Goal: Find specific page/section: Find specific page/section

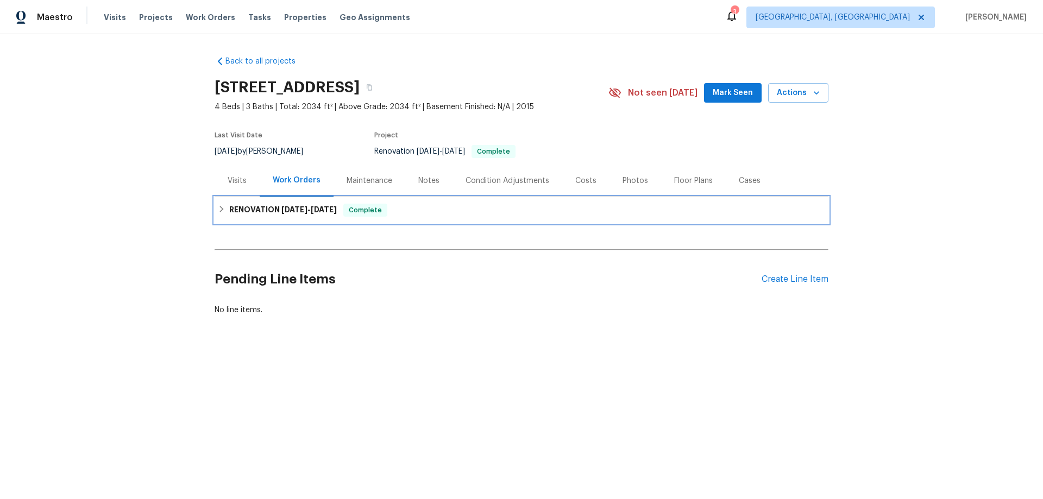
drag, startPoint x: 243, startPoint y: 211, endPoint x: 190, endPoint y: 211, distance: 52.7
click at [243, 210] on h6 "RENOVATION 7/31/25 - 8/20/25" at bounding box center [283, 210] width 108 height 13
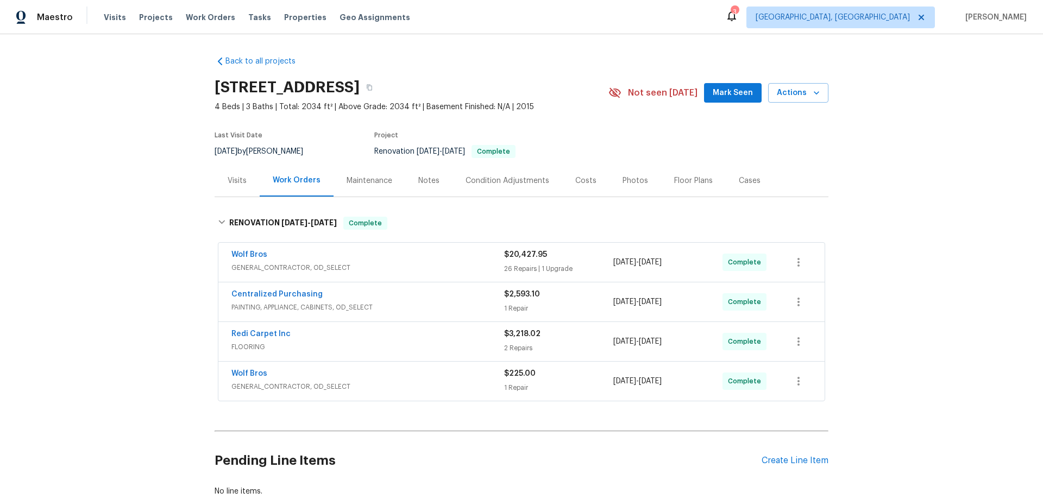
click at [135, 185] on div "Back to all projects 2102 79th Ave, Greeley, CO 80634 4 Beds | 3 Baths | Total:…" at bounding box center [521, 266] width 1043 height 465
click at [98, 219] on div "Back to all projects 2102 79th Ave, Greeley, CO 80634 4 Beds | 3 Baths | Total:…" at bounding box center [521, 266] width 1043 height 465
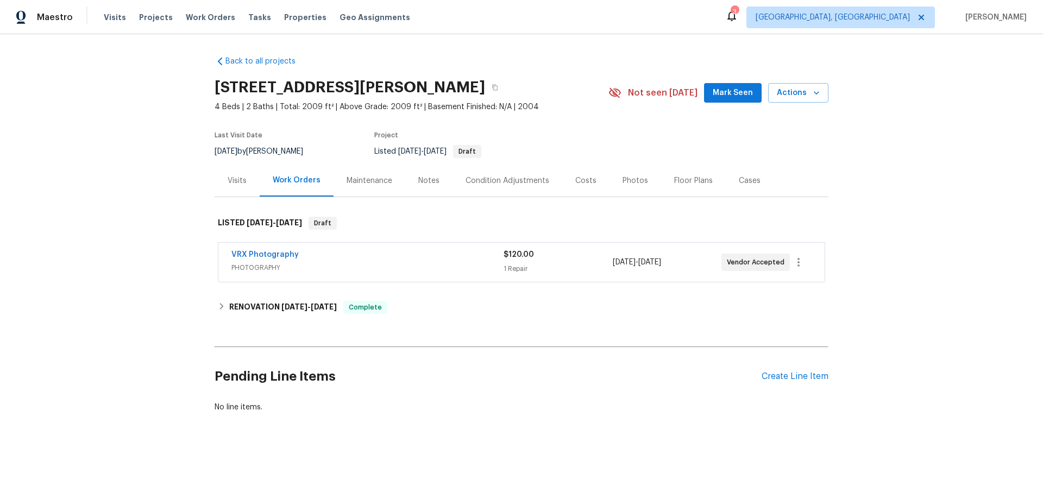
click at [212, 310] on div "Back to all projects 2104 Wheaton Dr, Norman, OK 73071 4 Beds | 2 Baths | Total…" at bounding box center [521, 260] width 1043 height 452
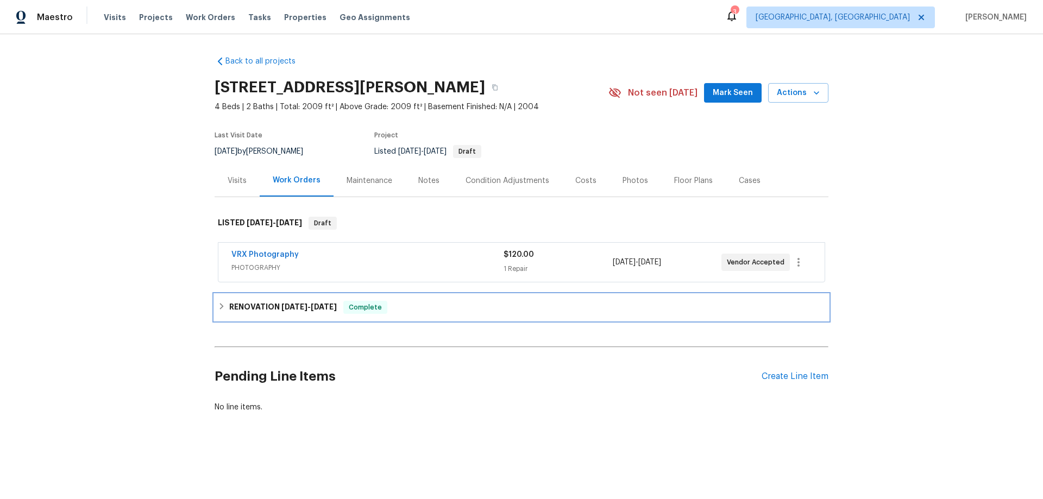
click at [231, 310] on h6 "RENOVATION 8/1/25 - 8/14/25" at bounding box center [283, 307] width 108 height 13
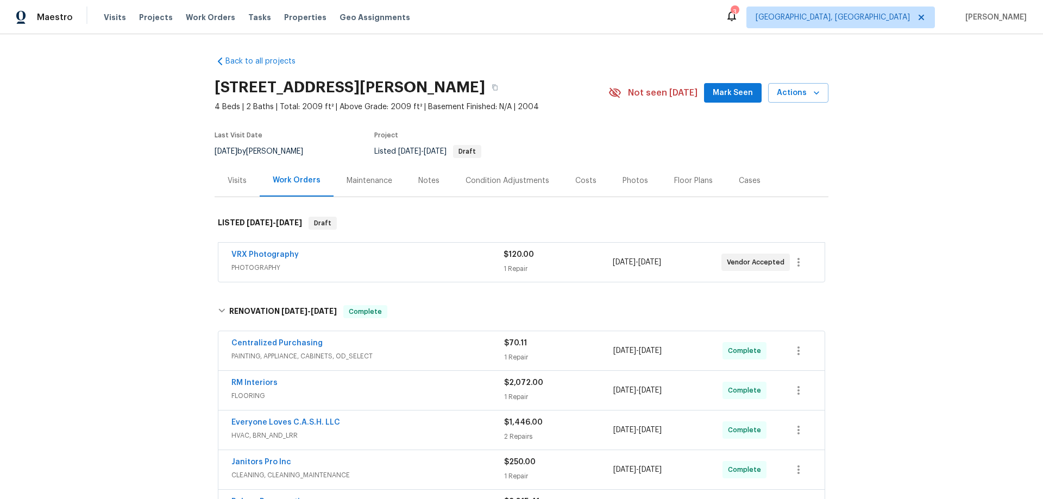
click at [131, 187] on div "Back to all projects 2104 Wheaton Dr, Norman, OK 73071 4 Beds | 2 Baths | Total…" at bounding box center [521, 266] width 1043 height 465
click at [106, 238] on div "Back to all projects 2104 Wheaton Dr, Norman, OK 73071 4 Beds | 2 Baths | Total…" at bounding box center [521, 266] width 1043 height 465
click at [110, 191] on div "Back to all projects 2104 Wheaton Dr, Norman, OK 73071 4 Beds | 2 Baths | Total…" at bounding box center [521, 266] width 1043 height 465
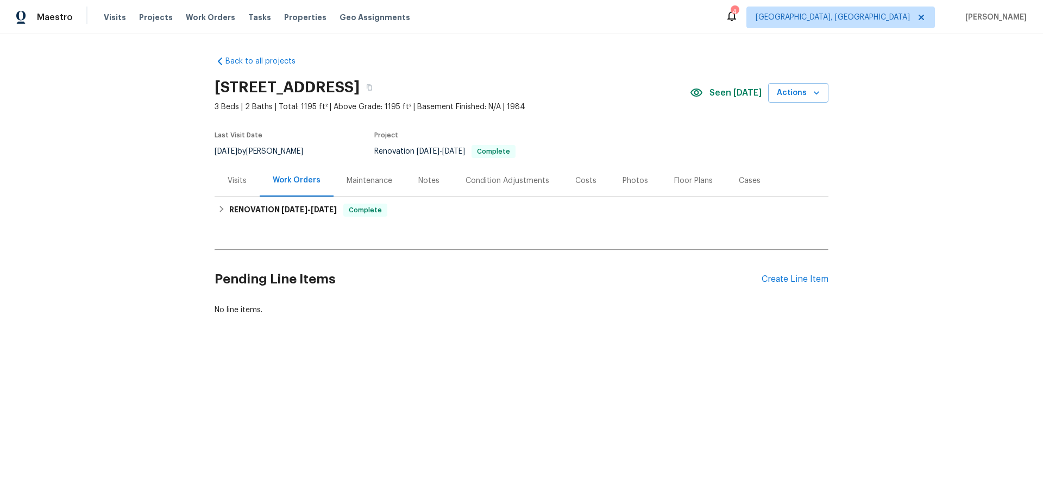
click at [232, 171] on div "Visits" at bounding box center [237, 181] width 45 height 32
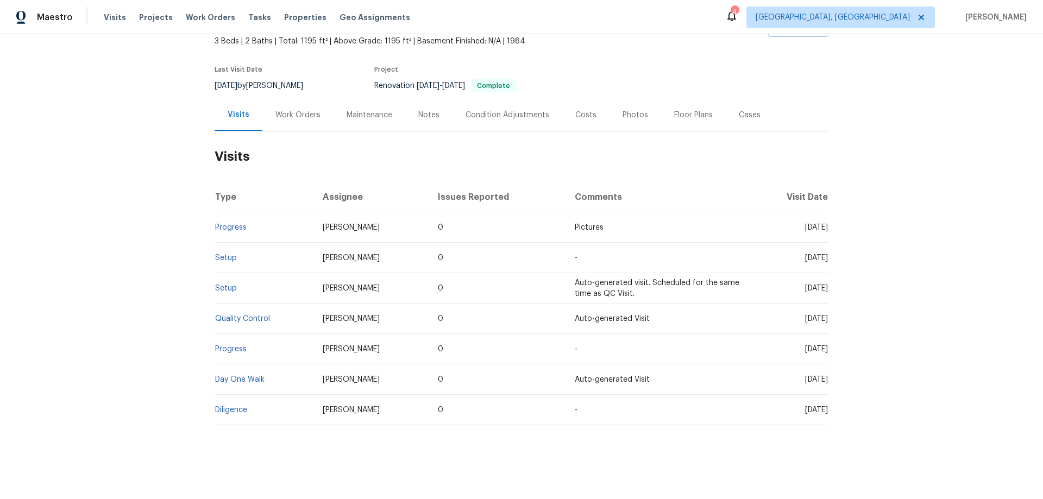
scroll to position [74, 0]
click at [301, 110] on div "Work Orders" at bounding box center [297, 115] width 45 height 11
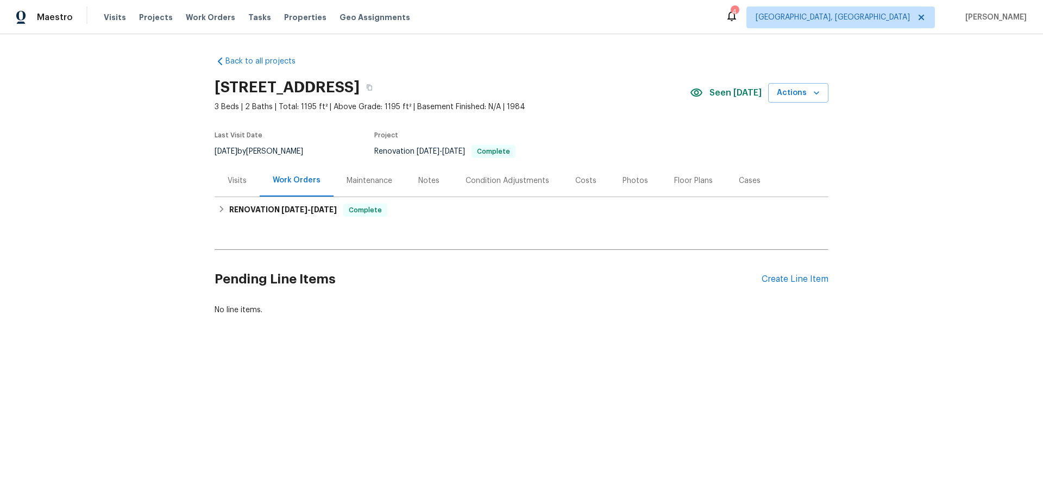
click at [230, 184] on div "Visits" at bounding box center [237, 180] width 19 height 11
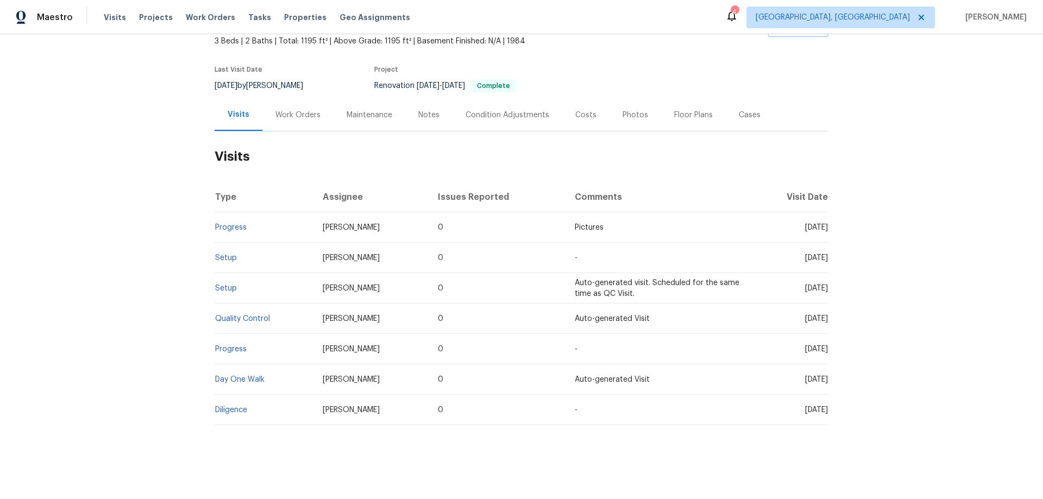
scroll to position [74, 0]
click at [276, 110] on div "Work Orders" at bounding box center [297, 115] width 45 height 11
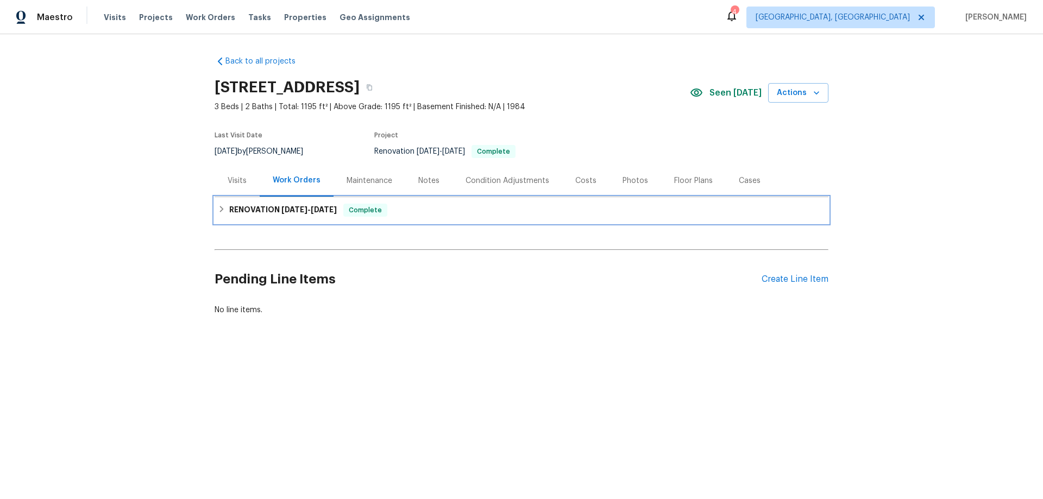
click at [235, 210] on h6 "RENOVATION 8/4/25 - 8/8/25" at bounding box center [283, 210] width 108 height 13
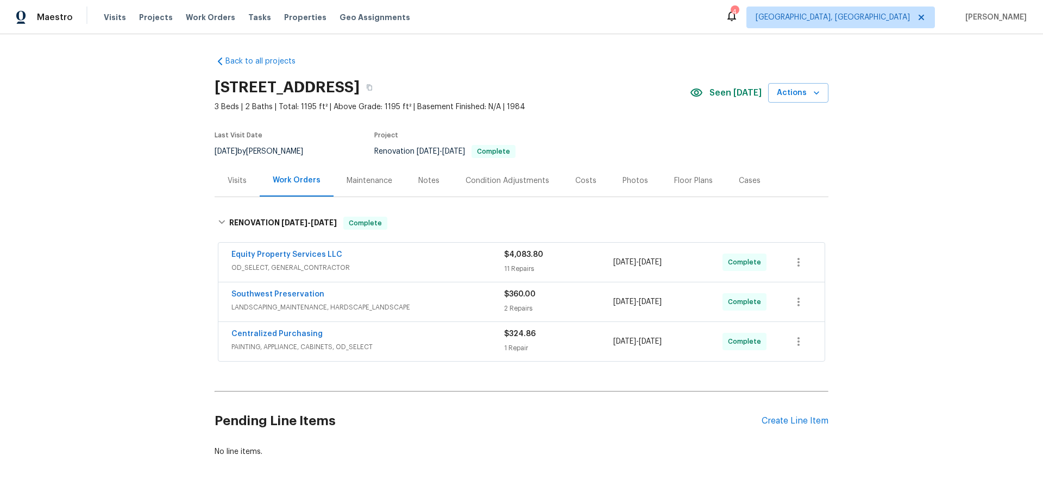
click at [135, 212] on div "Back to all projects 4901 W Gelding Dr, Glendale, AZ 85306 3 Beds | 2 Baths | T…" at bounding box center [521, 266] width 1043 height 465
click at [96, 253] on div "Back to all projects 4901 W Gelding Dr, Glendale, AZ 85306 3 Beds | 2 Baths | T…" at bounding box center [521, 266] width 1043 height 465
click at [137, 177] on div "Back to all projects 4901 W Gelding Dr, Glendale, AZ 85306 3 Beds | 2 Baths | T…" at bounding box center [521, 266] width 1043 height 465
click at [171, 156] on div "Back to all projects 4901 W Gelding Dr, Glendale, AZ 85306 3 Beds | 2 Baths | T…" at bounding box center [521, 266] width 1043 height 465
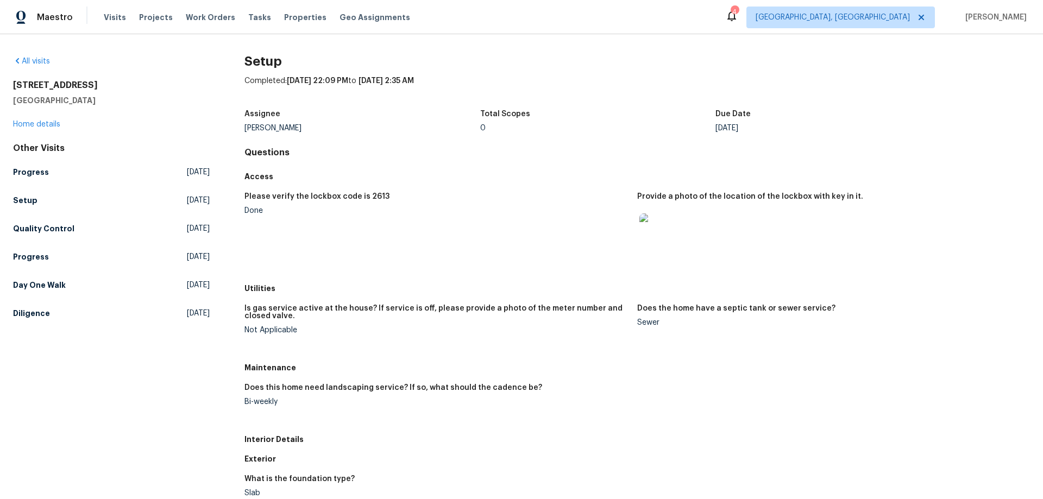
scroll to position [163, 0]
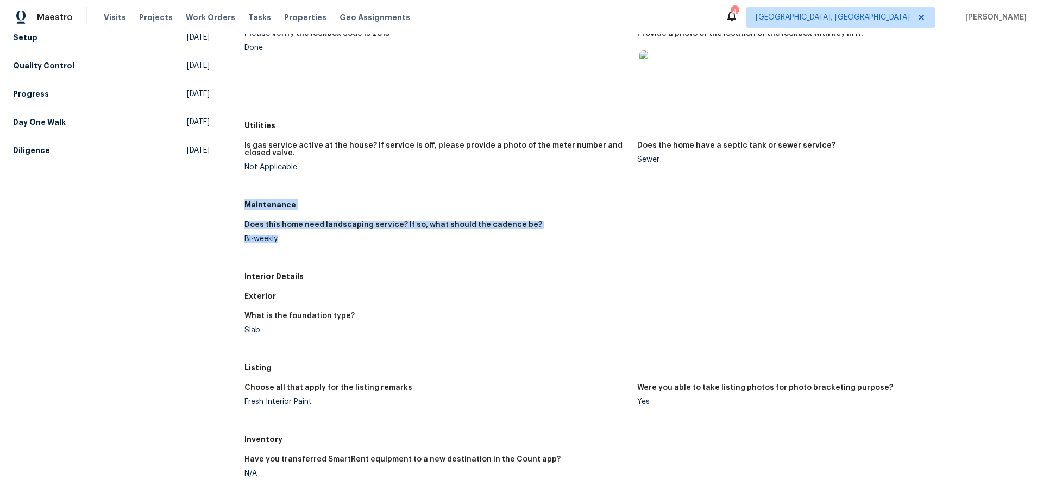
drag, startPoint x: 240, startPoint y: 210, endPoint x: 274, endPoint y: 242, distance: 46.9
click at [274, 242] on div "All visits [STREET_ADDRESS][PERSON_NAME] Home details Other Visits Progress [DA…" at bounding box center [521, 325] width 1017 height 864
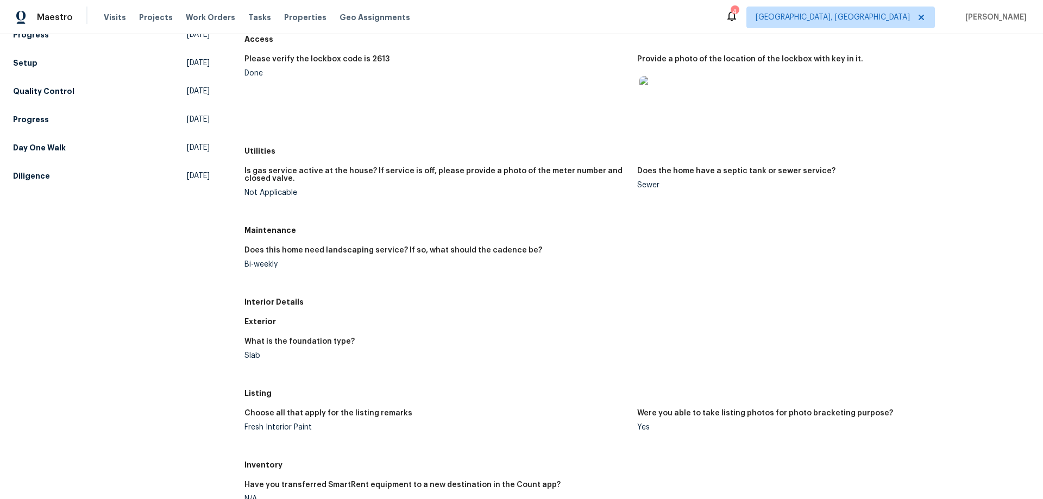
scroll to position [163, 0]
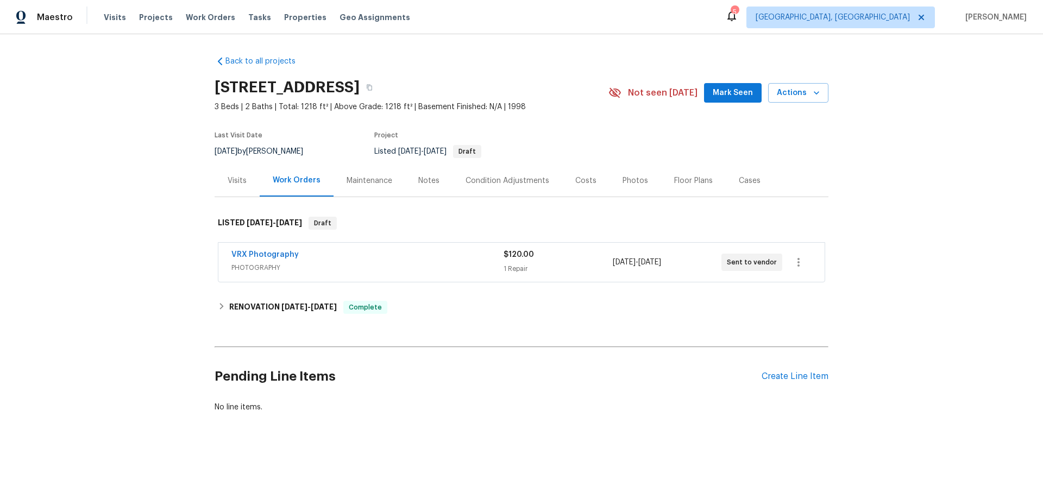
click at [241, 187] on div "Visits" at bounding box center [237, 181] width 45 height 32
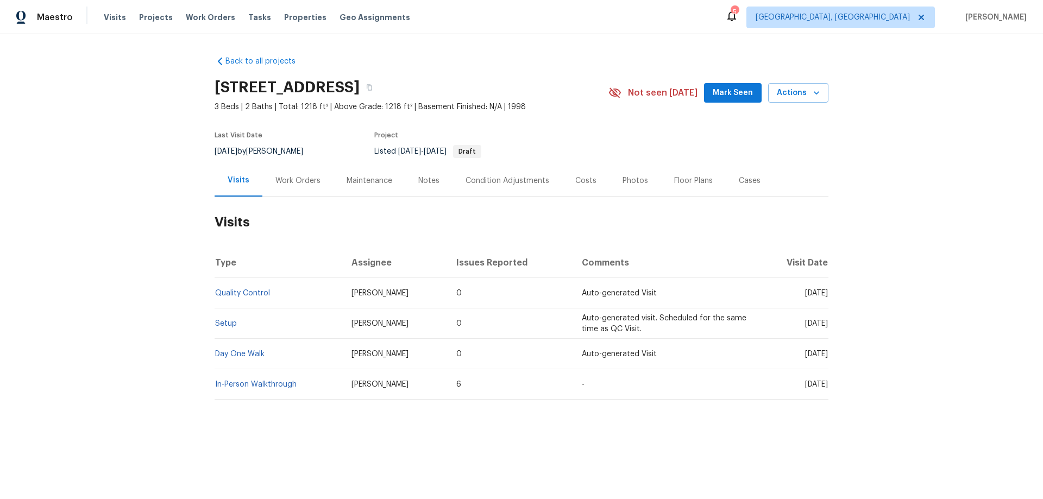
drag, startPoint x: 217, startPoint y: 316, endPoint x: 202, endPoint y: 325, distance: 18.1
click at [165, 319] on div "Back to all projects 8931 E Birchwood Cir, Mesa, AZ 85208 3 Beds | 2 Baths | To…" at bounding box center [521, 253] width 1043 height 439
drag, startPoint x: 292, startPoint y: 178, endPoint x: 295, endPoint y: 203, distance: 25.7
click at [292, 178] on div "Work Orders" at bounding box center [297, 180] width 45 height 11
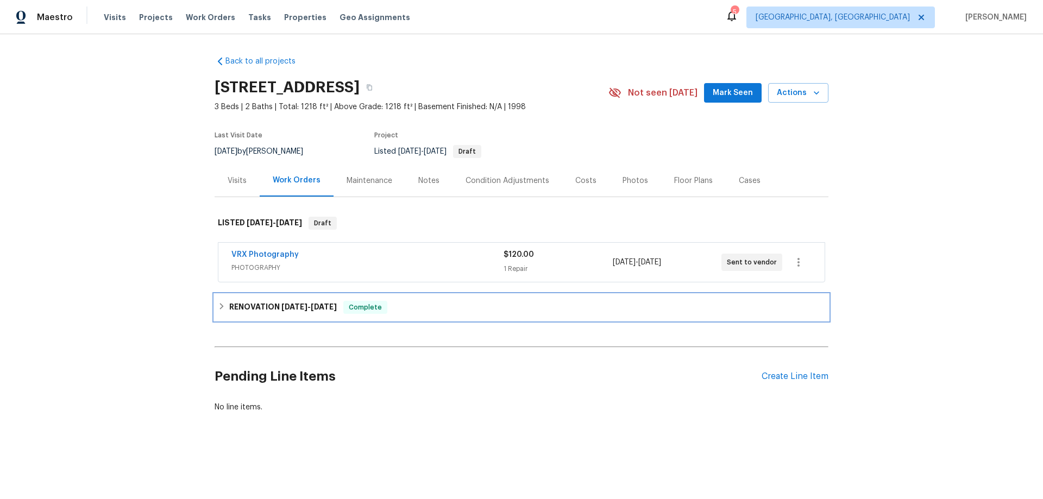
click at [244, 311] on h6 "RENOVATION 8/11/25 - 8/25/25" at bounding box center [283, 307] width 108 height 13
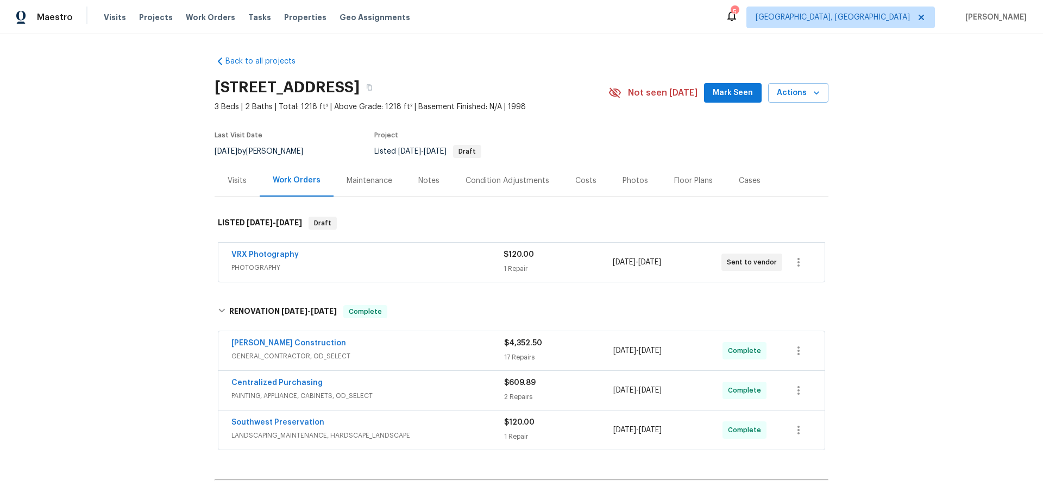
click at [146, 269] on div "Back to all projects 8931 E Birchwood Cir, Mesa, AZ 85208 3 Beds | 2 Baths | To…" at bounding box center [521, 266] width 1043 height 465
click at [151, 191] on div "Back to all projects 8931 E Birchwood Cir, Mesa, AZ 85208 3 Beds | 2 Baths | To…" at bounding box center [521, 266] width 1043 height 465
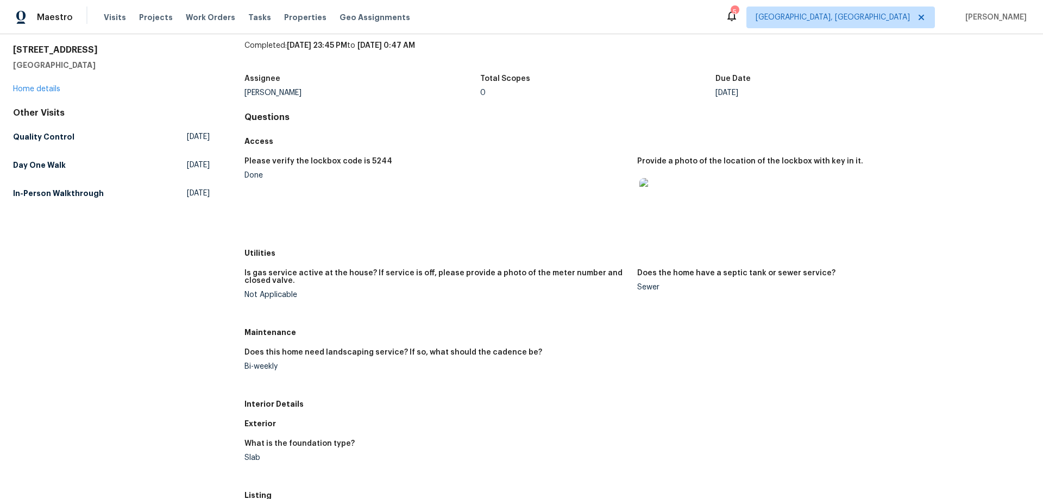
scroll to position [54, 0]
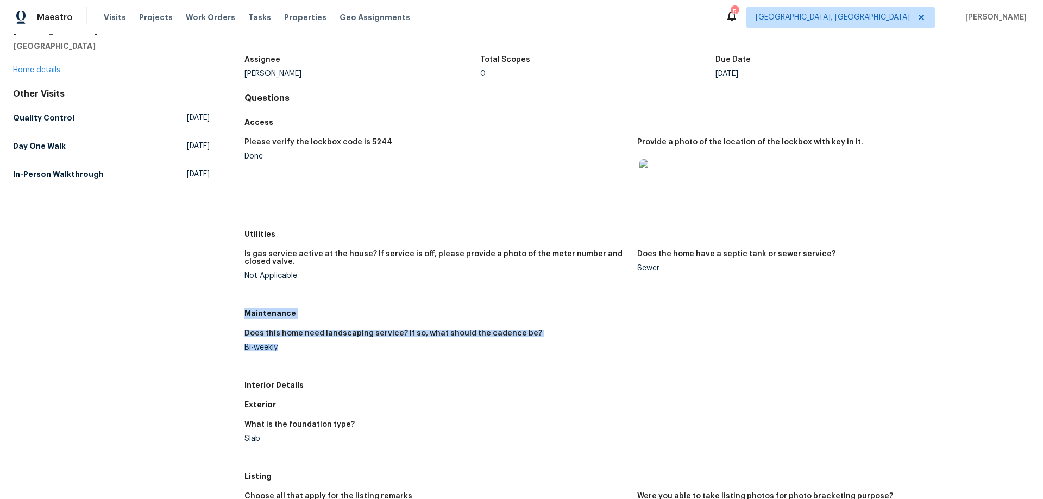
drag, startPoint x: 243, startPoint y: 313, endPoint x: 285, endPoint y: 350, distance: 55.8
click at [285, 350] on div "Maintenance Does this home need landscaping service? If so, what should the cad…" at bounding box center [636, 340] width 785 height 72
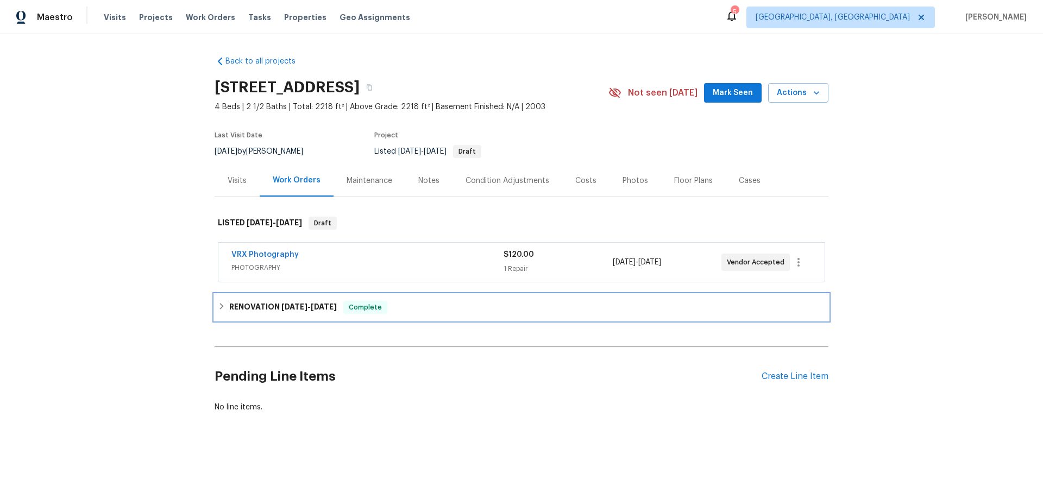
drag, startPoint x: 234, startPoint y: 310, endPoint x: 168, endPoint y: 290, distance: 68.6
click at [230, 307] on h6 "RENOVATION 7/29/25 - 8/6/25" at bounding box center [283, 307] width 108 height 13
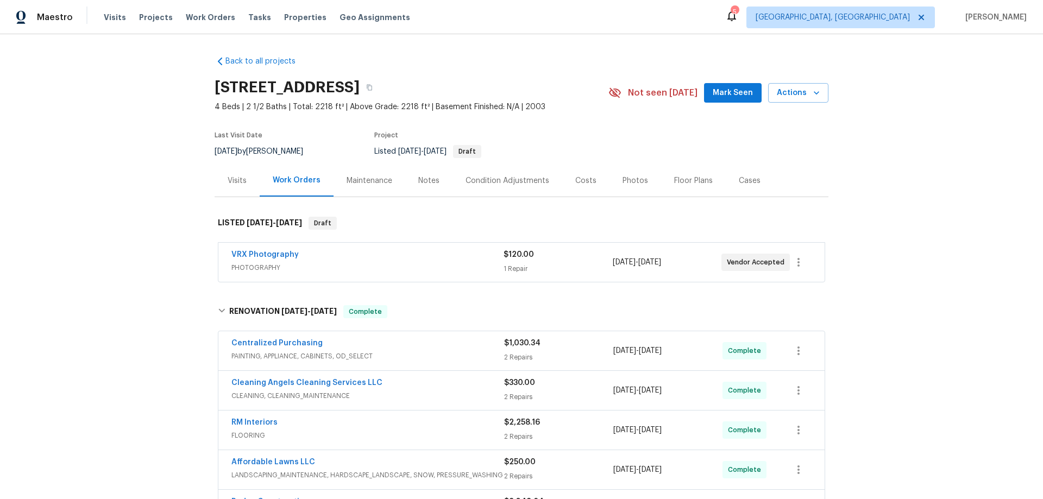
click at [131, 220] on div "Back to all projects 1021 Thornwood Ct, Clayton, NC 27520 4 Beds | 2 1/2 Baths …" at bounding box center [521, 266] width 1043 height 465
click at [102, 238] on div "Back to all projects 1021 Thornwood Ct, Clayton, NC 27520 4 Beds | 2 1/2 Baths …" at bounding box center [521, 266] width 1043 height 465
click at [149, 196] on div "Back to all projects 1021 Thornwood Ct, Clayton, NC 27520 4 Beds | 2 1/2 Baths …" at bounding box center [521, 266] width 1043 height 465
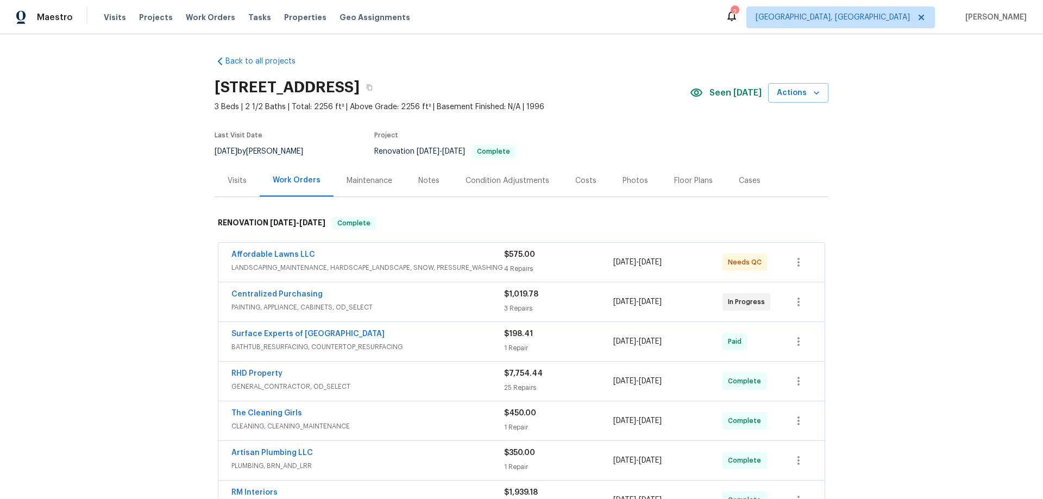
click at [153, 212] on div "Back to all projects [STREET_ADDRESS] 3 Beds | 2 1/2 Baths | Total: 2256 ft² | …" at bounding box center [521, 266] width 1043 height 465
click at [127, 228] on div "Back to all projects [STREET_ADDRESS] 3 Beds | 2 1/2 Baths | Total: 2256 ft² | …" at bounding box center [521, 266] width 1043 height 465
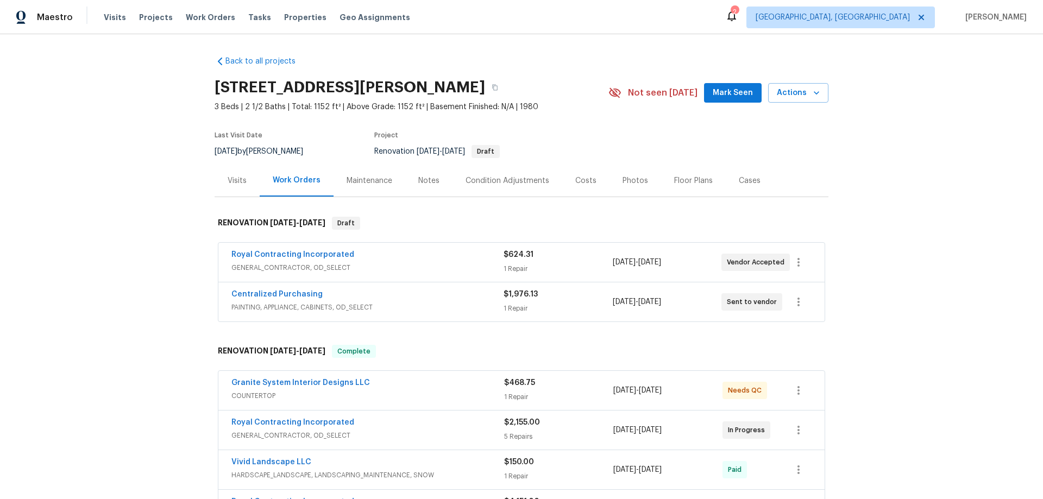
click at [160, 273] on div "Back to all projects [STREET_ADDRESS][PERSON_NAME] 3 Beds | 2 1/2 Baths | Total…" at bounding box center [521, 266] width 1043 height 465
